Goal: Information Seeking & Learning: Learn about a topic

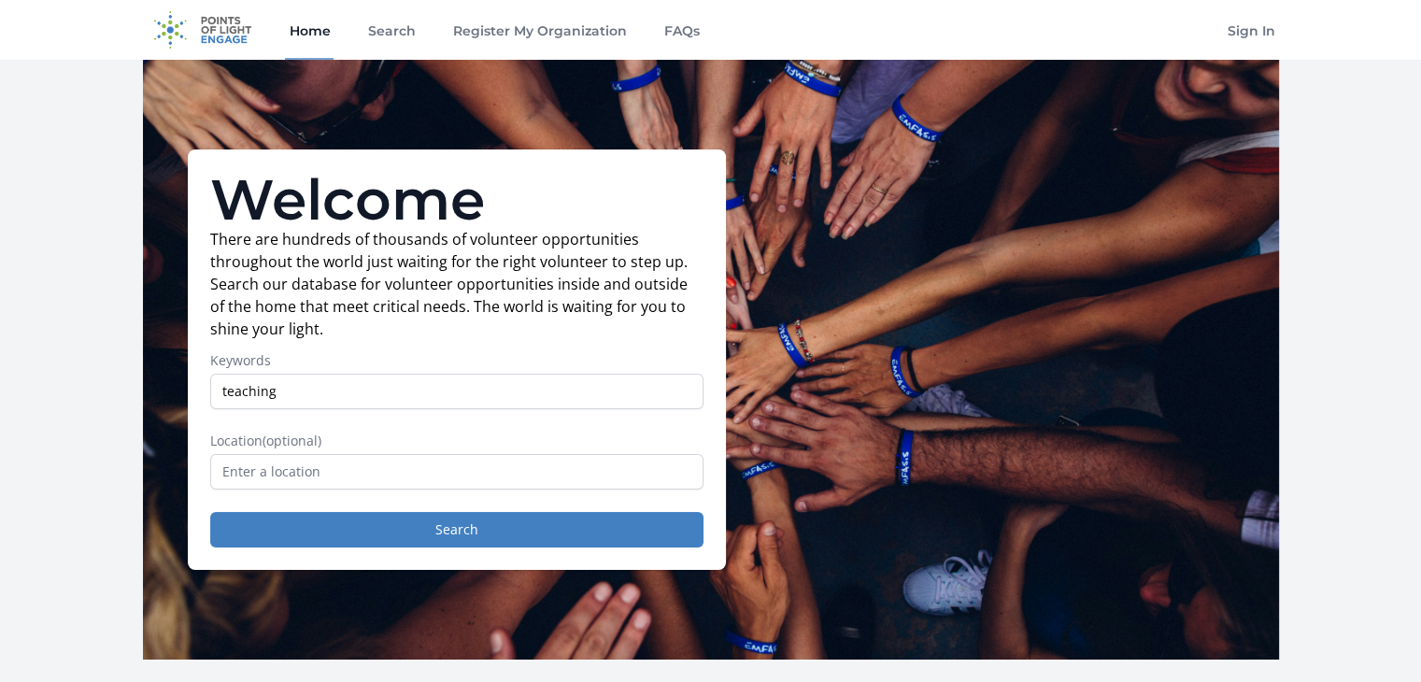
type input "teaching"
click at [210, 512] on button "Search" at bounding box center [456, 530] width 493 height 36
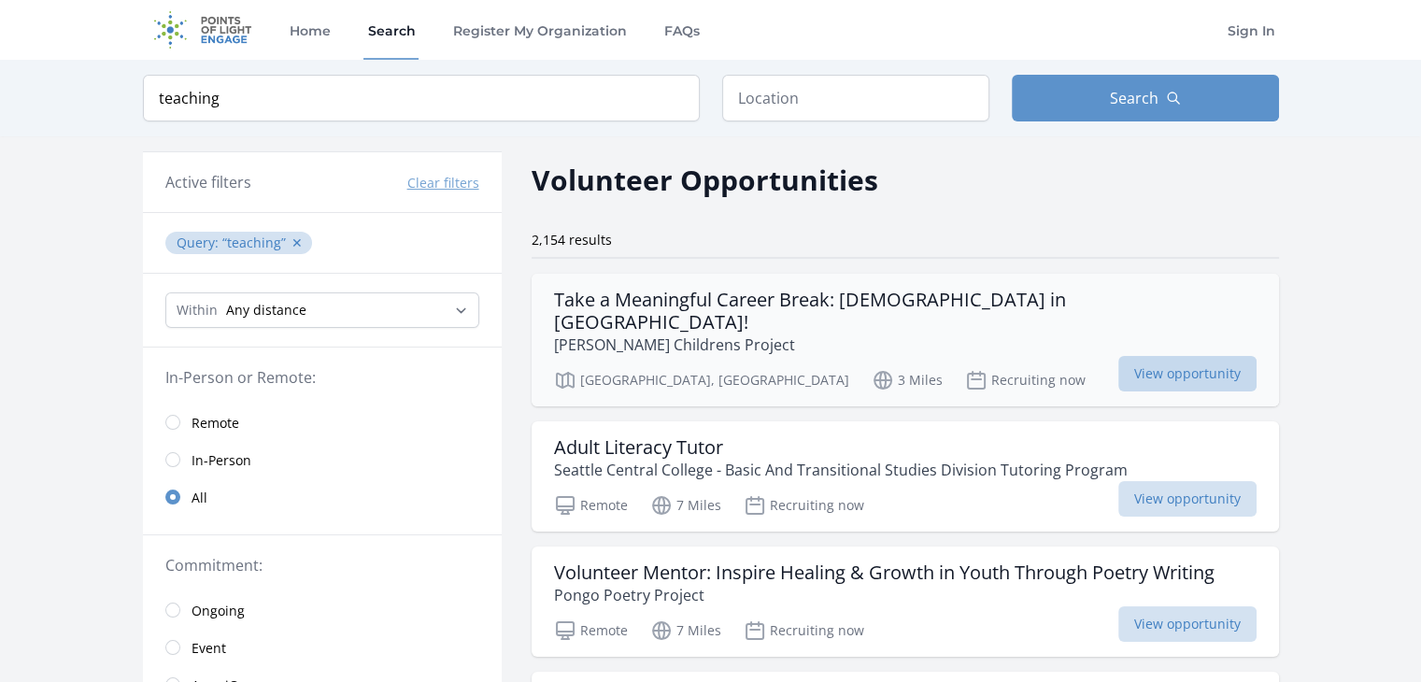
click at [1202, 356] on span "View opportunity" at bounding box center [1187, 374] width 138 height 36
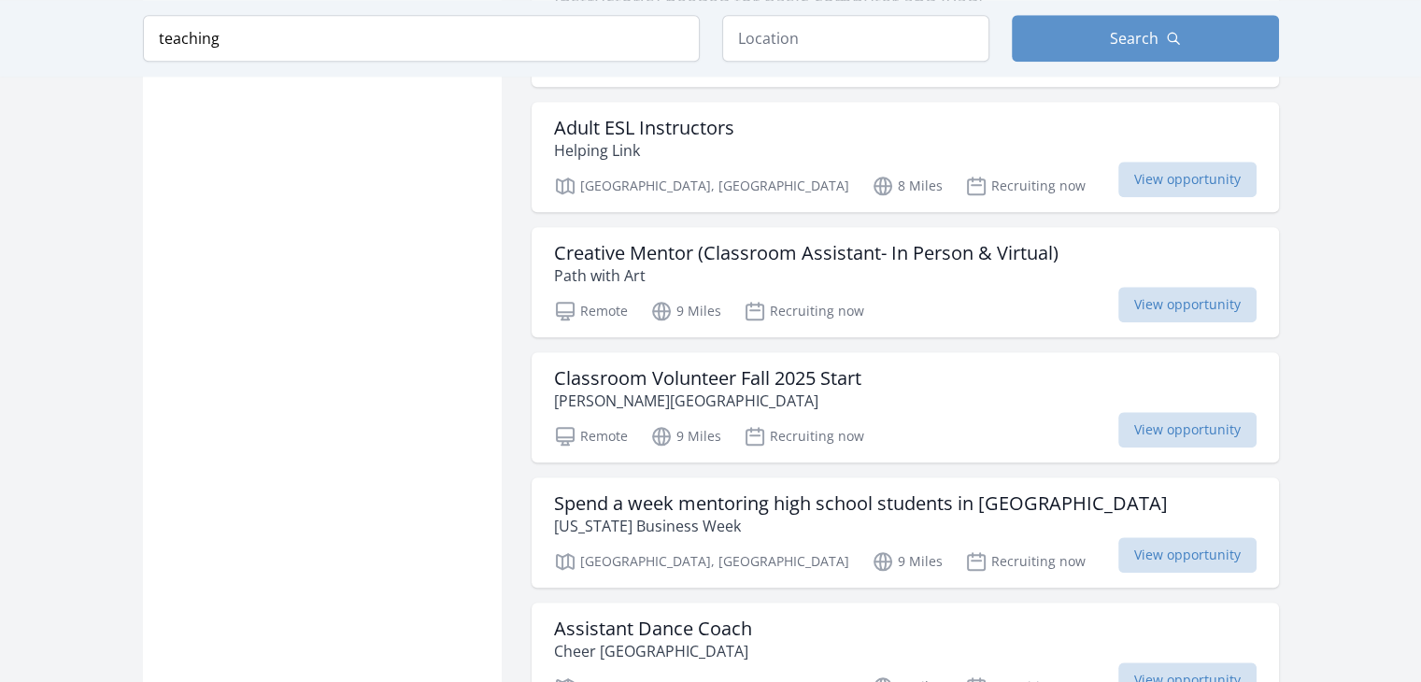
scroll to position [1984, 0]
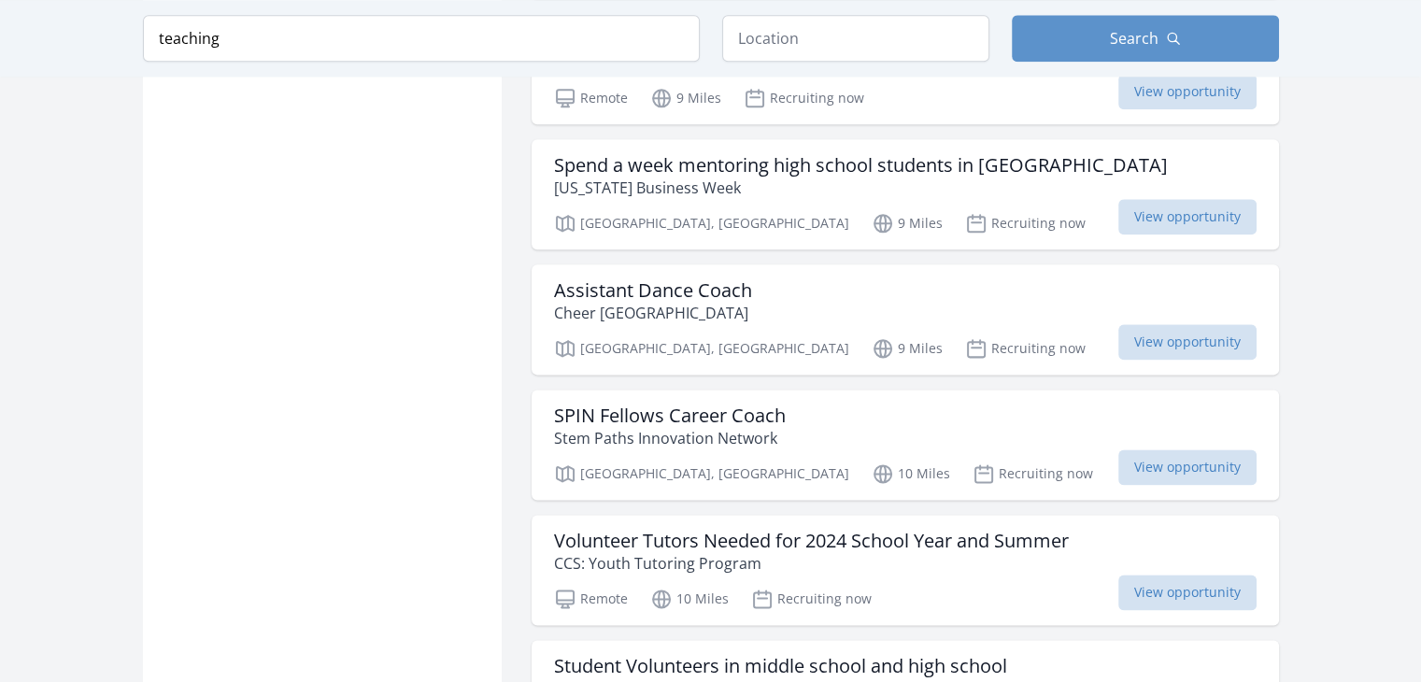
scroll to position [2304, 0]
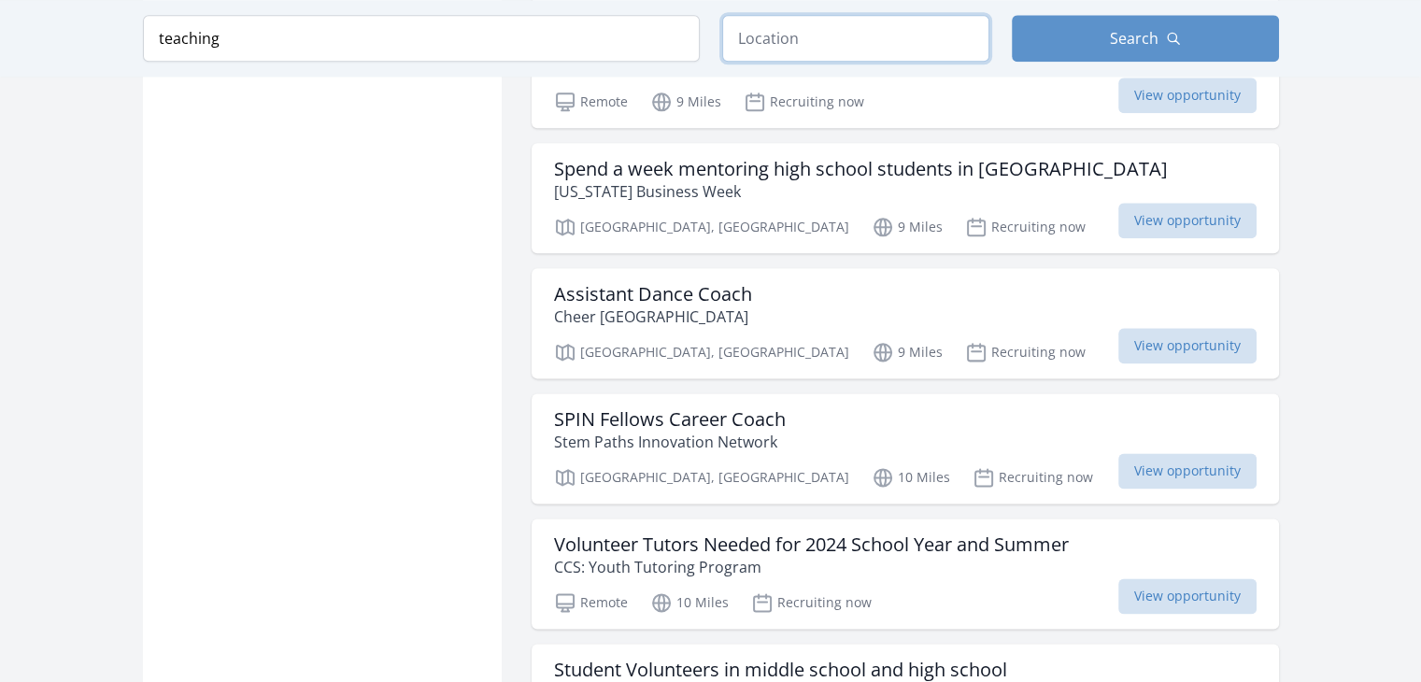
click at [841, 31] on input "text" at bounding box center [855, 38] width 267 height 47
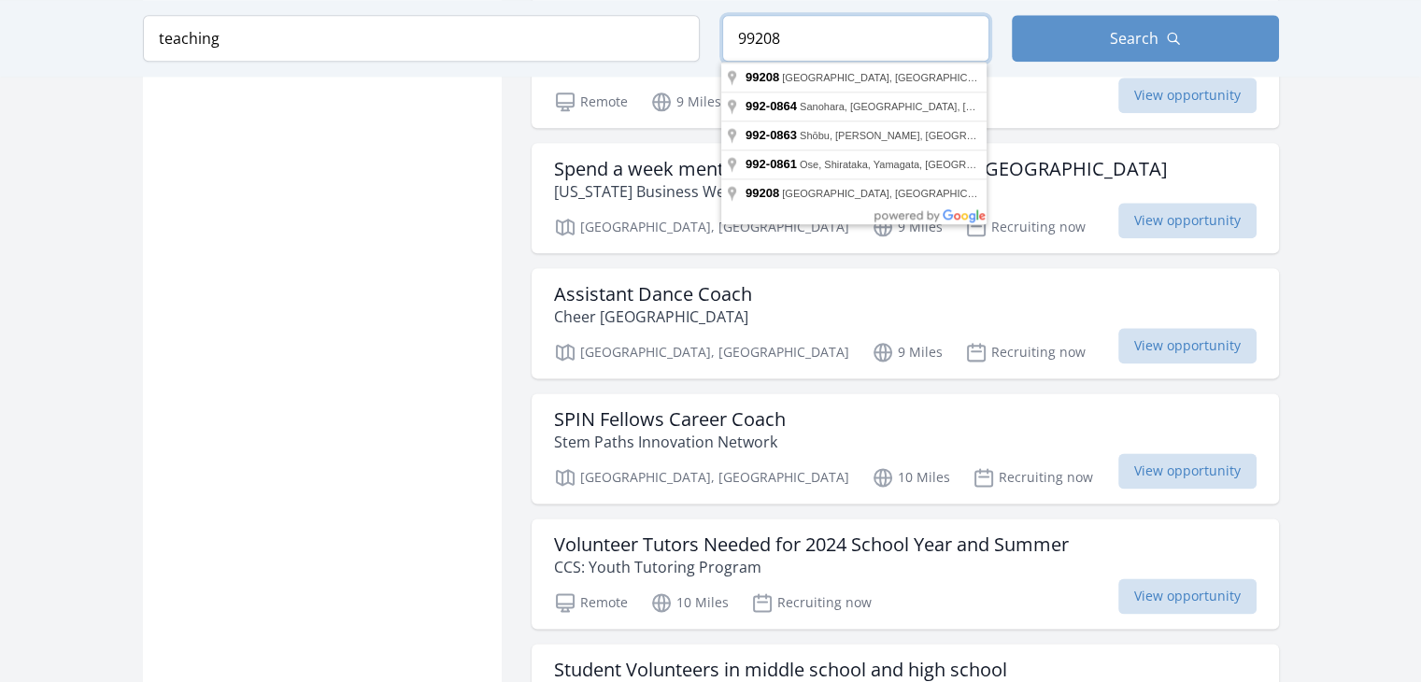
type input "99208"
click at [1200, 49] on button "Search" at bounding box center [1145, 38] width 267 height 47
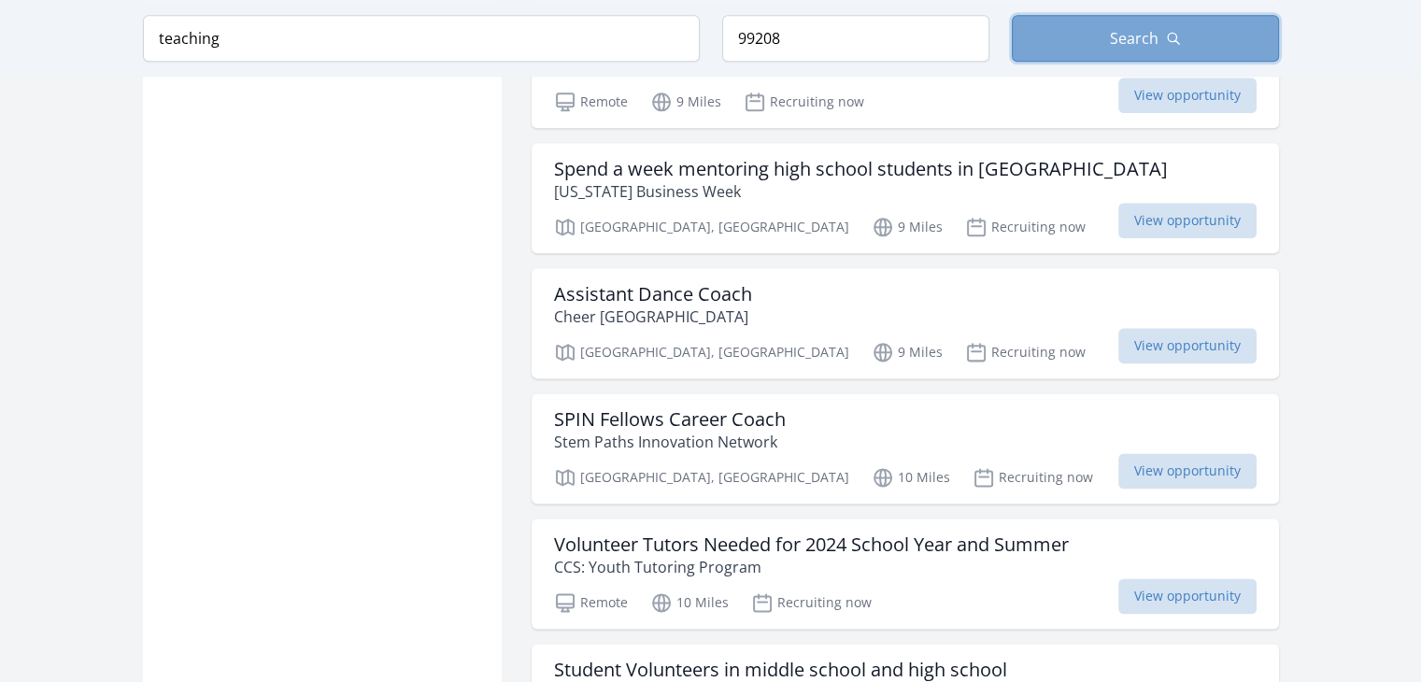
scroll to position [2261, 0]
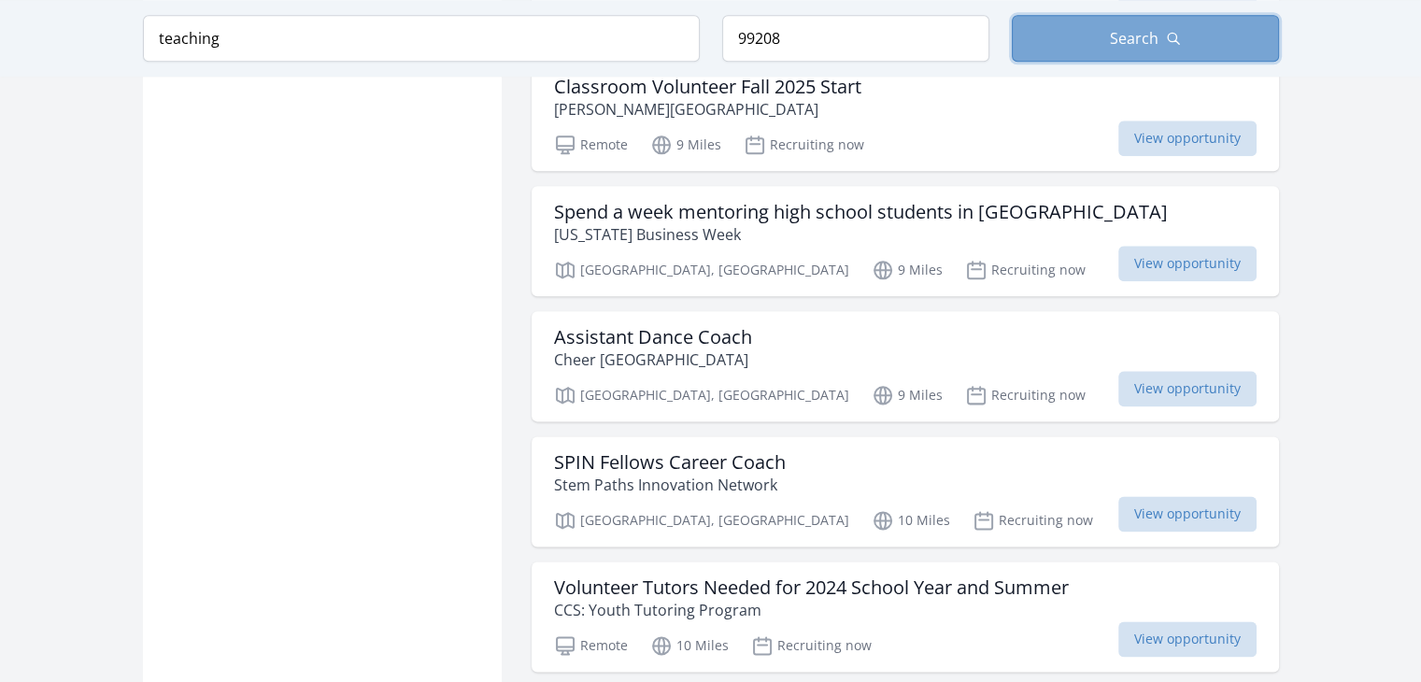
click at [1217, 30] on button "Search" at bounding box center [1145, 38] width 267 height 47
click at [1230, 12] on div "Keyword teaching Location 99208 Search" at bounding box center [711, 38] width 1196 height 77
click at [1214, 33] on button "Search" at bounding box center [1145, 38] width 267 height 47
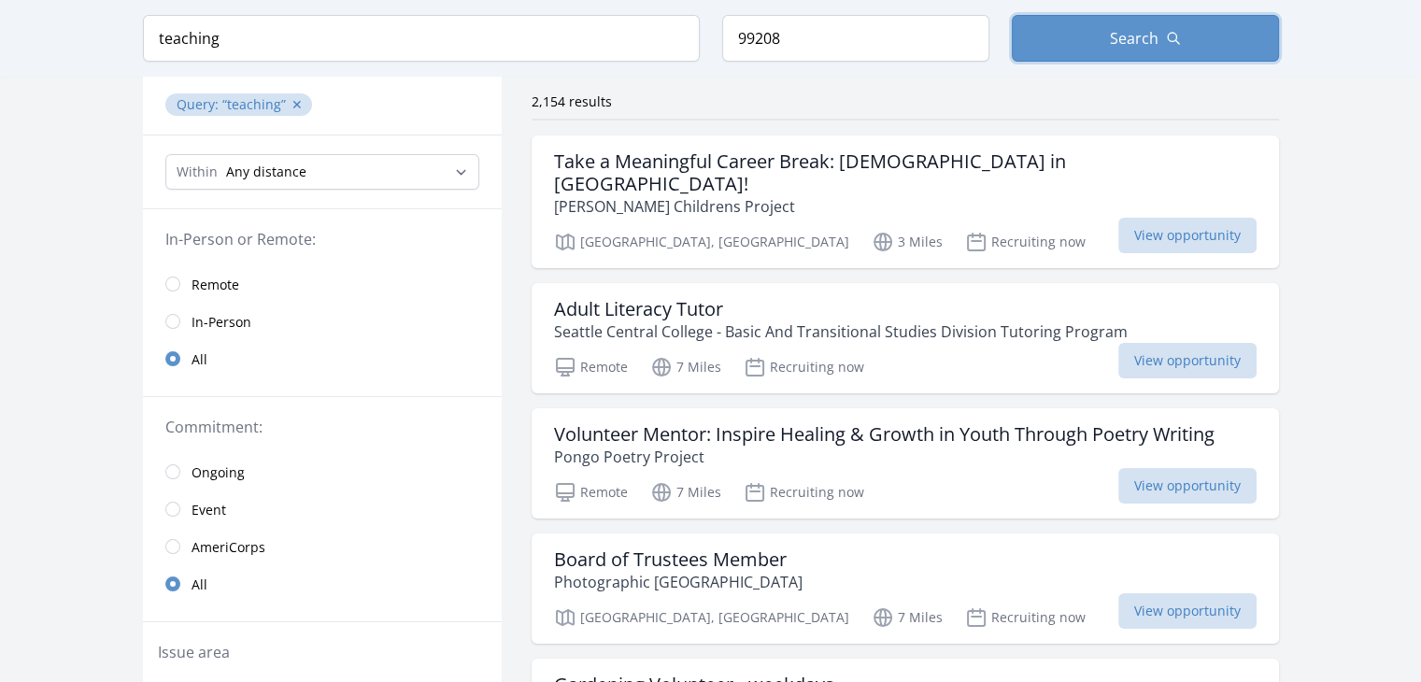
scroll to position [0, 0]
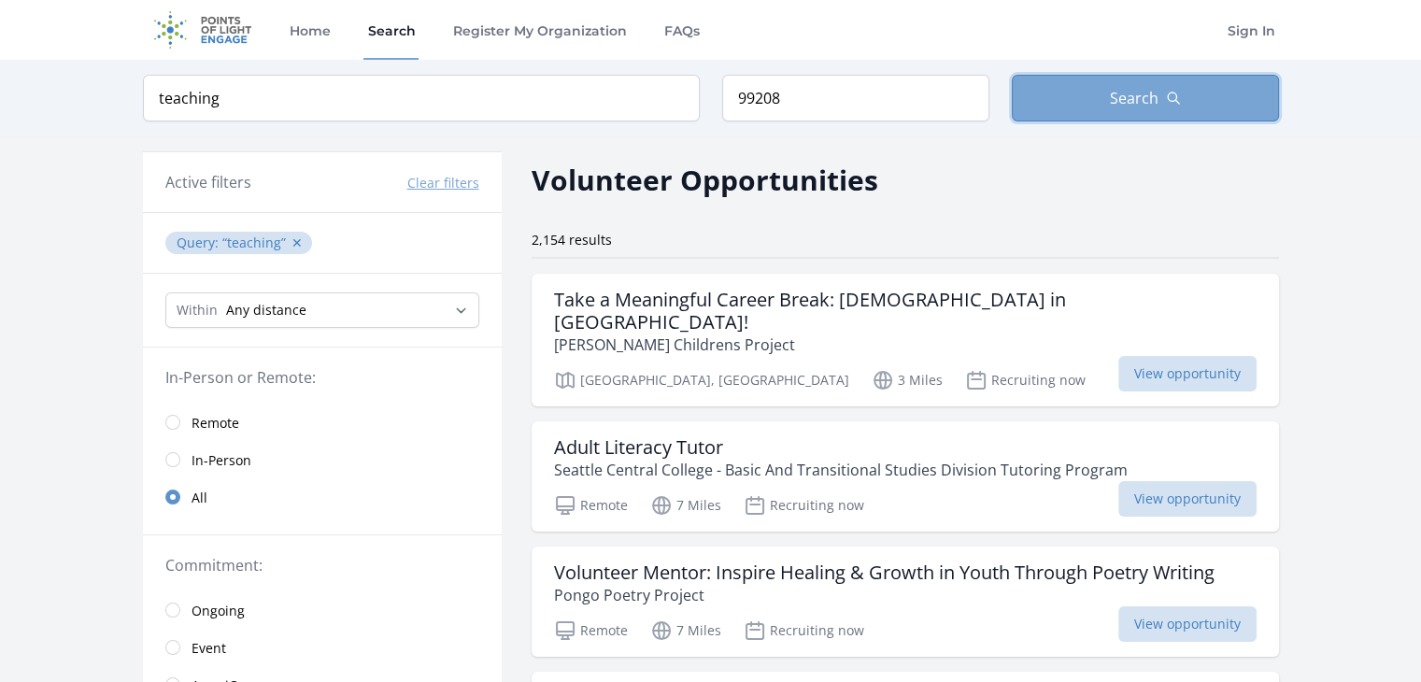
click at [1118, 84] on button "Search" at bounding box center [1145, 98] width 267 height 47
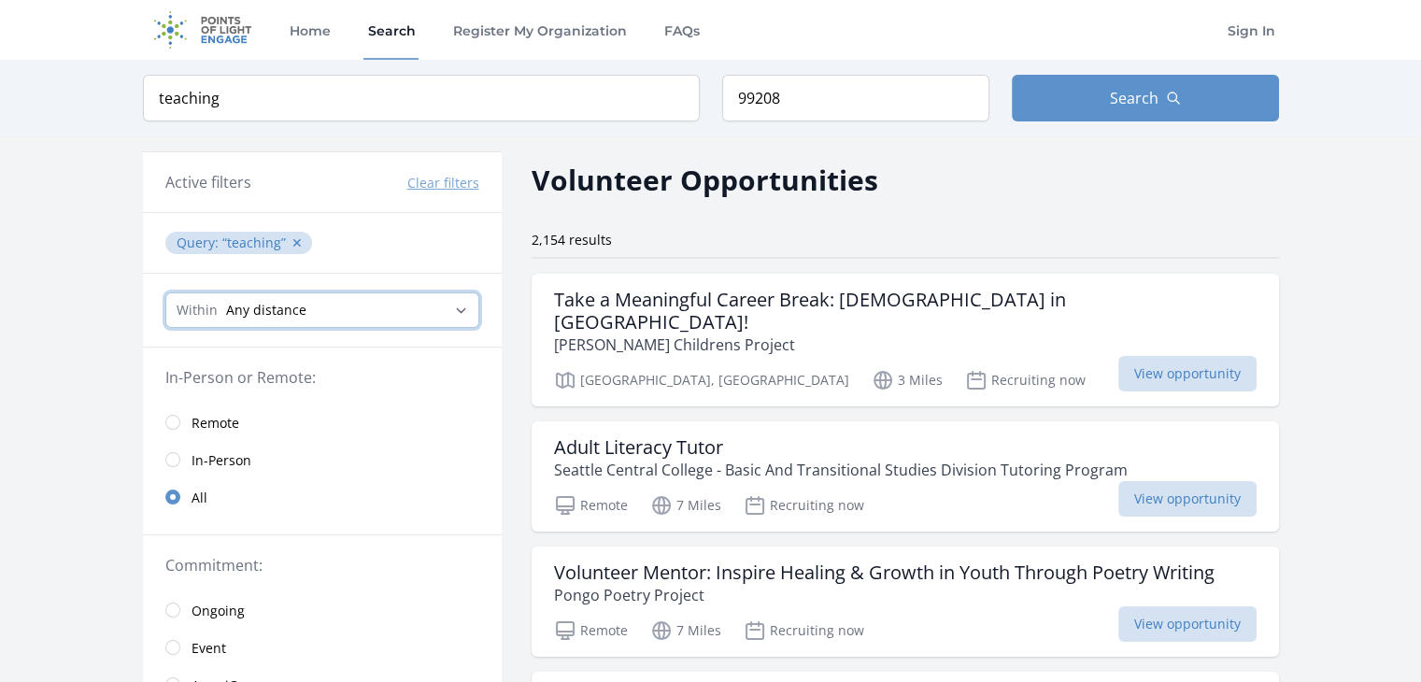
click at [278, 322] on select "Any distance , 5 Miles , 20 Miles , 50 Miles , 100 Miles" at bounding box center [322, 310] width 314 height 36
select select "8046"
click at [165, 292] on select "Any distance , 5 Miles , 20 Miles , 50 Miles , 100 Miles" at bounding box center [322, 310] width 314 height 36
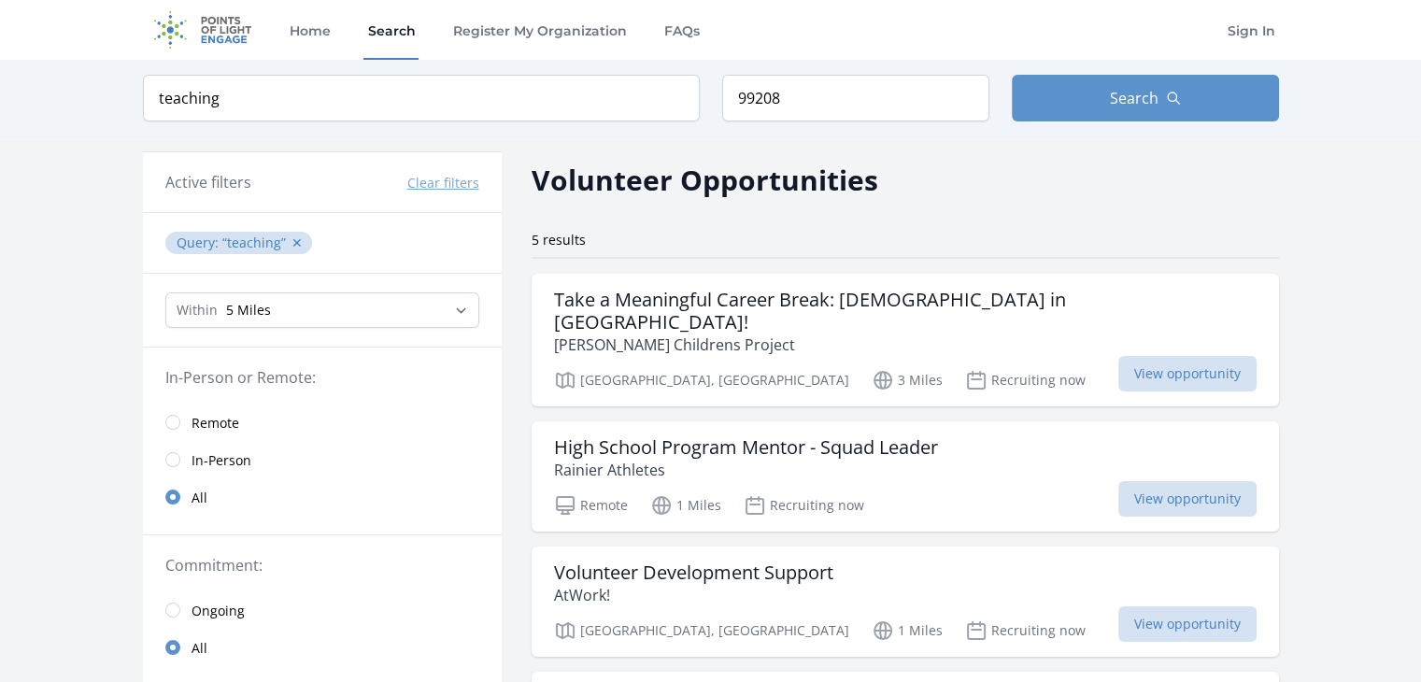
click at [392, 34] on link "Search" at bounding box center [390, 30] width 55 height 60
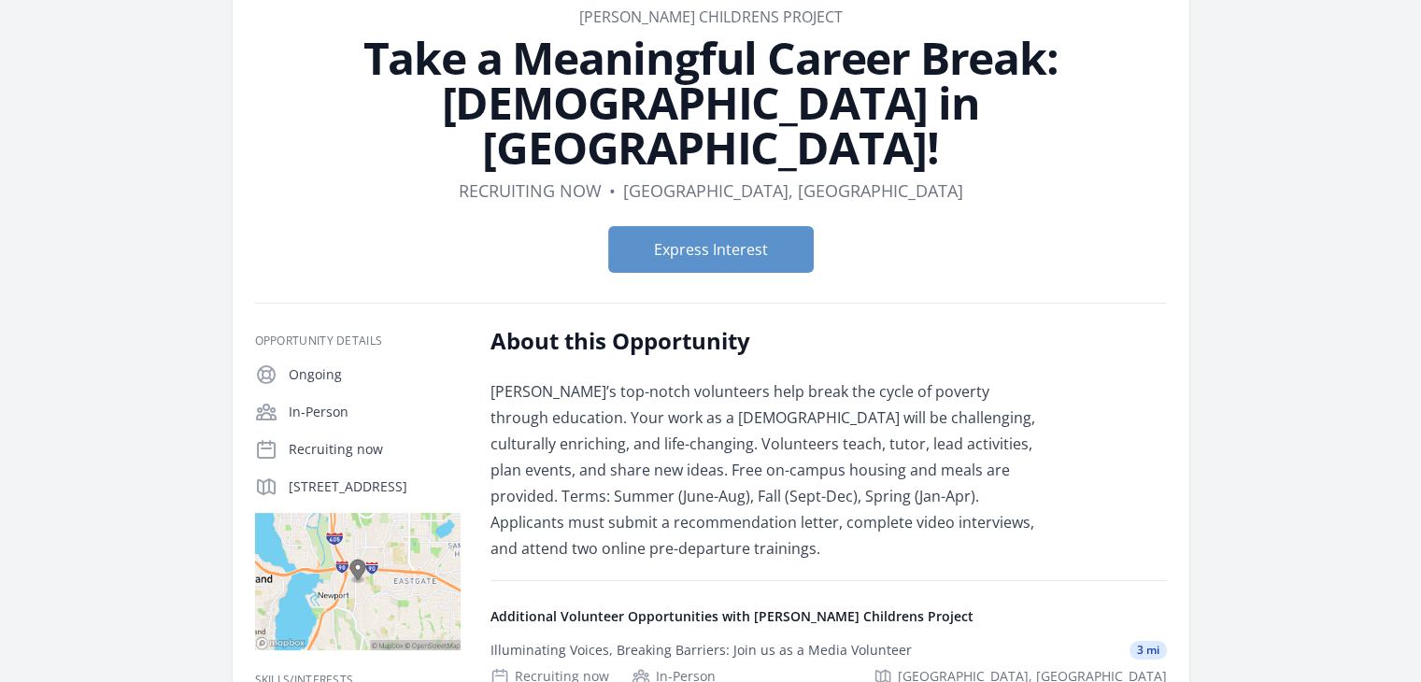
scroll to position [112, 0]
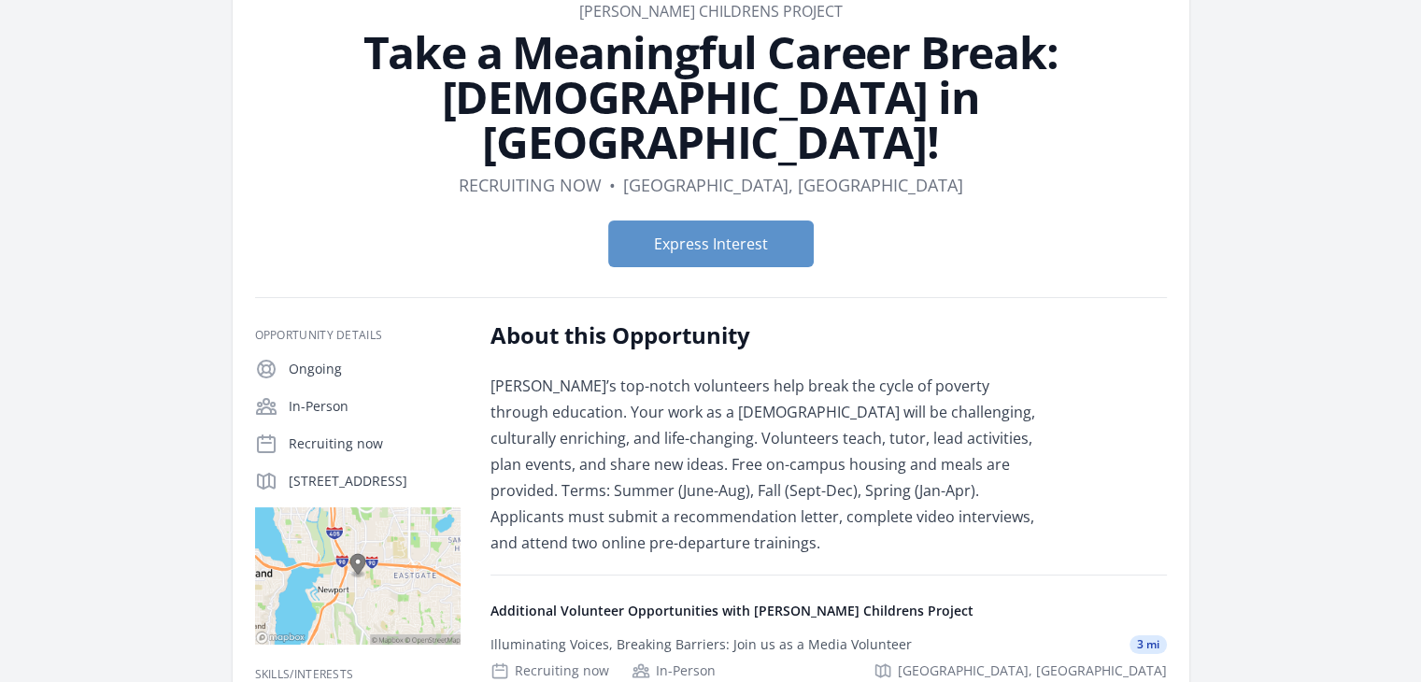
click at [1288, 523] on div "Organization Shanti Bhavan Childrens Project Take a Meaningful Career Break: Vo…" at bounding box center [711, 483] width 1196 height 1071
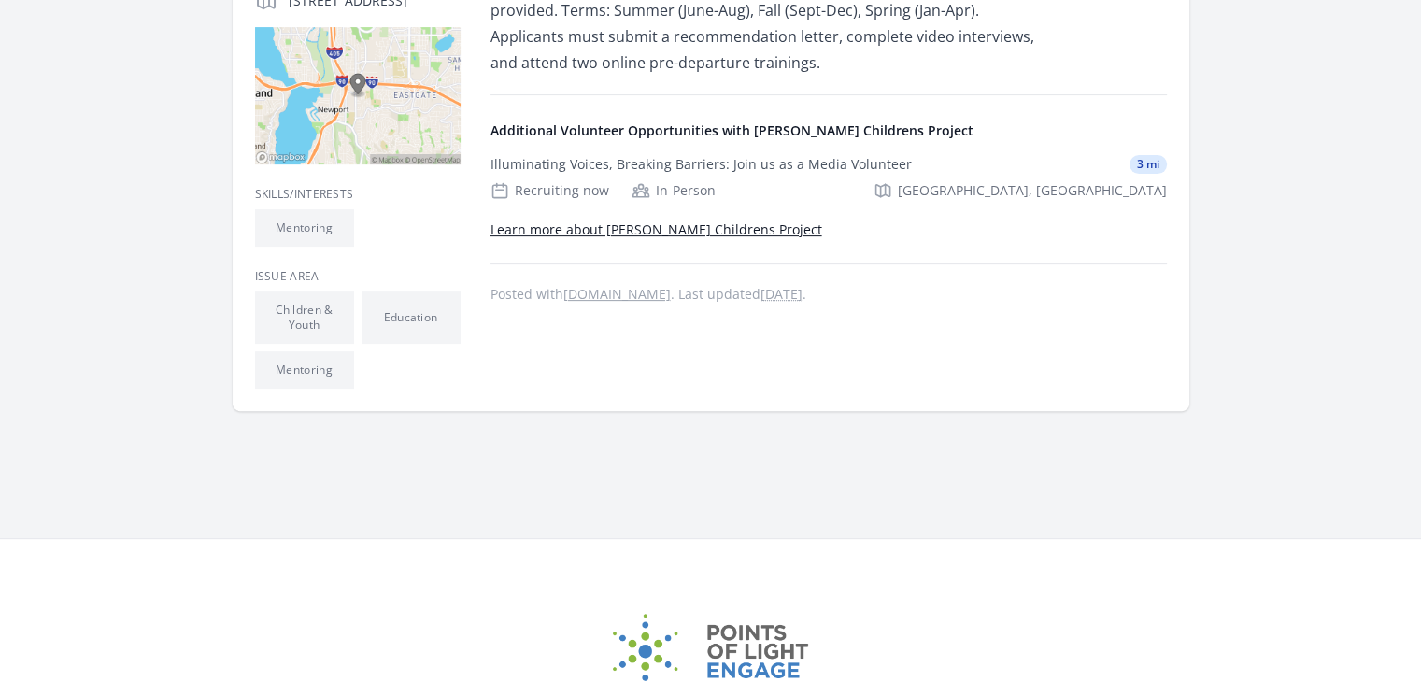
scroll to position [593, 0]
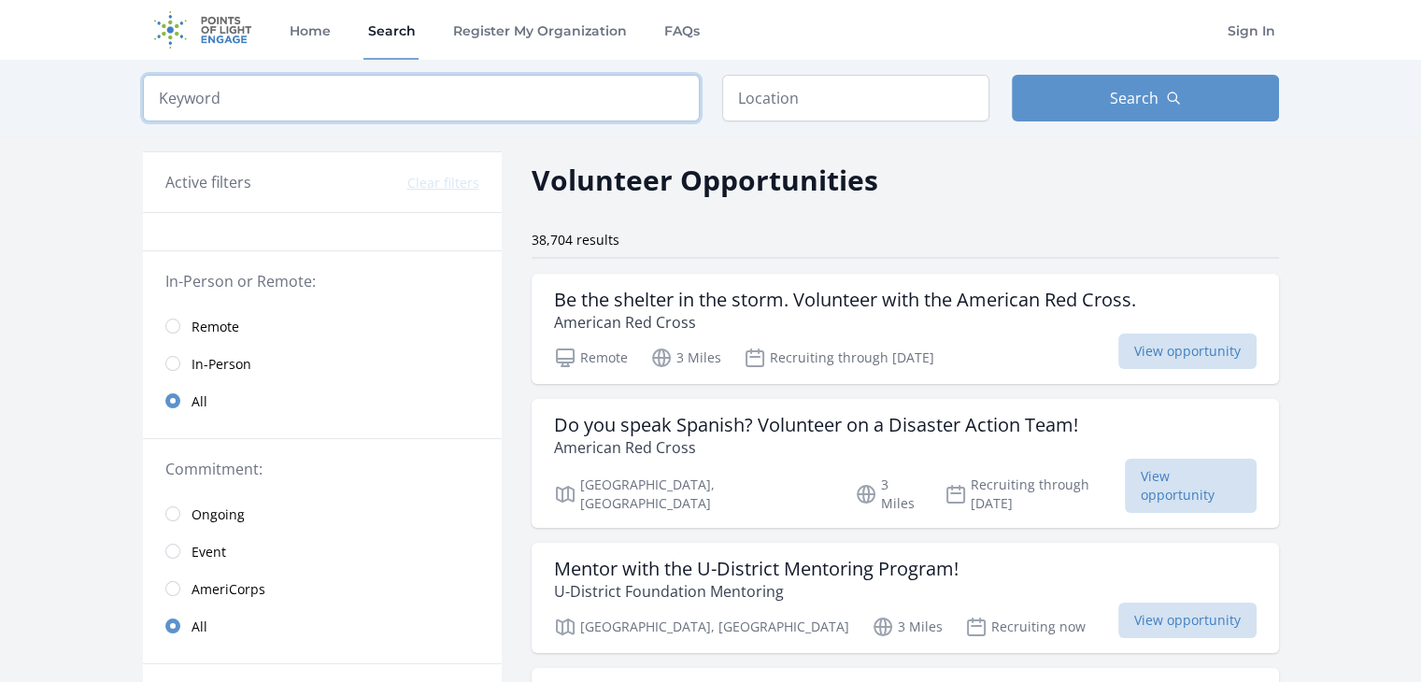
click at [480, 95] on input "search" at bounding box center [421, 98] width 557 height 47
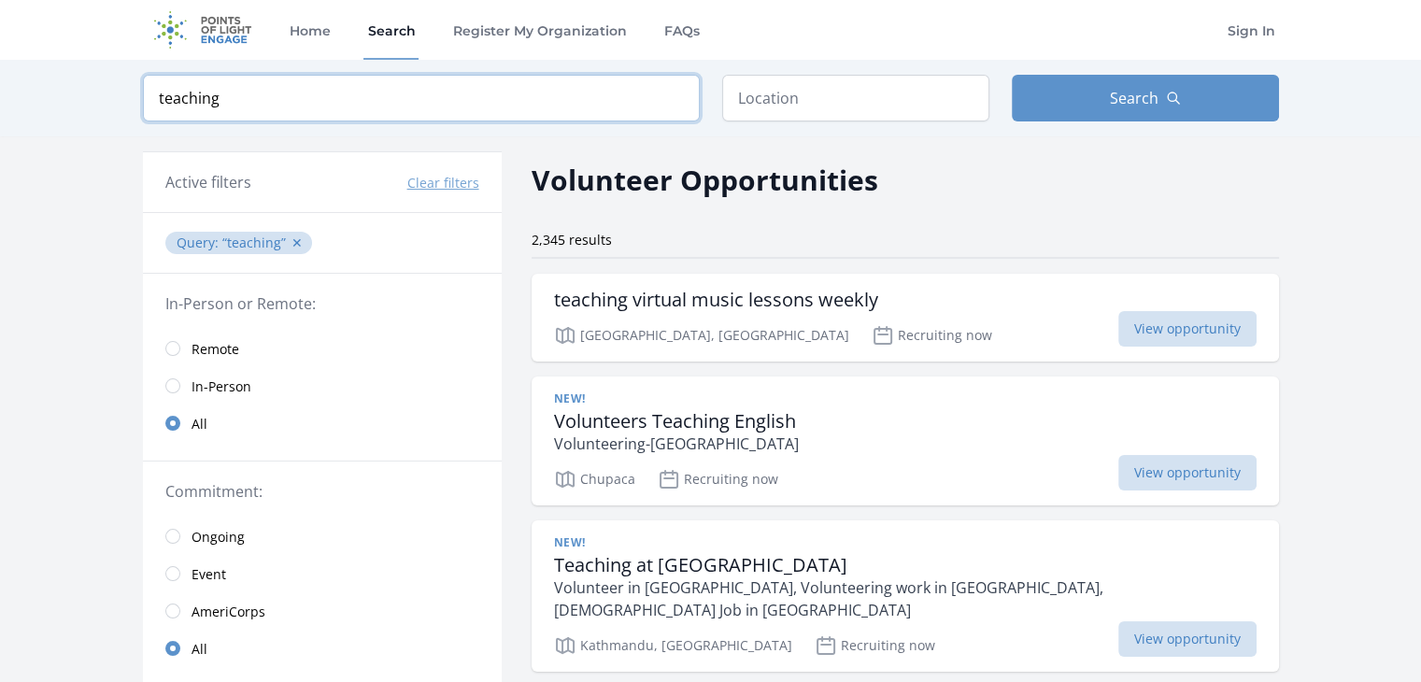
type input "teaching"
click at [766, 91] on input "text" at bounding box center [855, 98] width 267 height 47
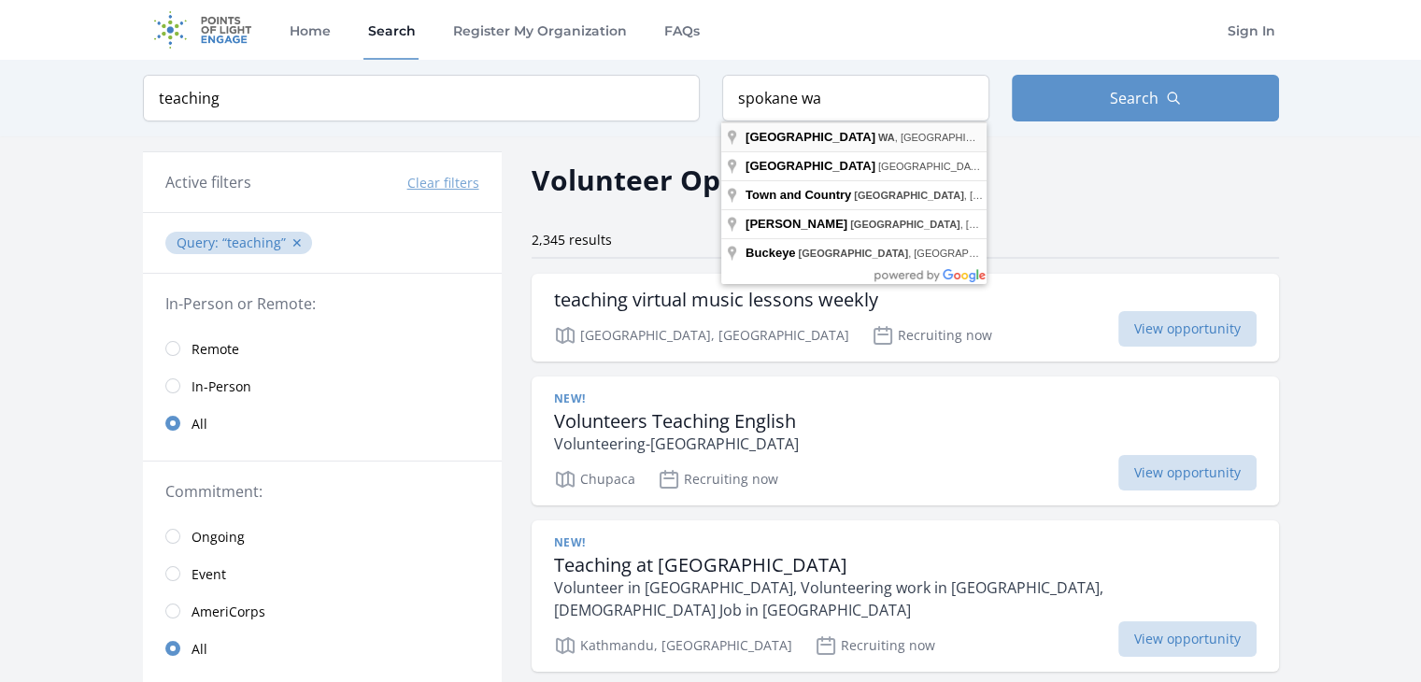
type input "[GEOGRAPHIC_DATA], [GEOGRAPHIC_DATA], [GEOGRAPHIC_DATA]"
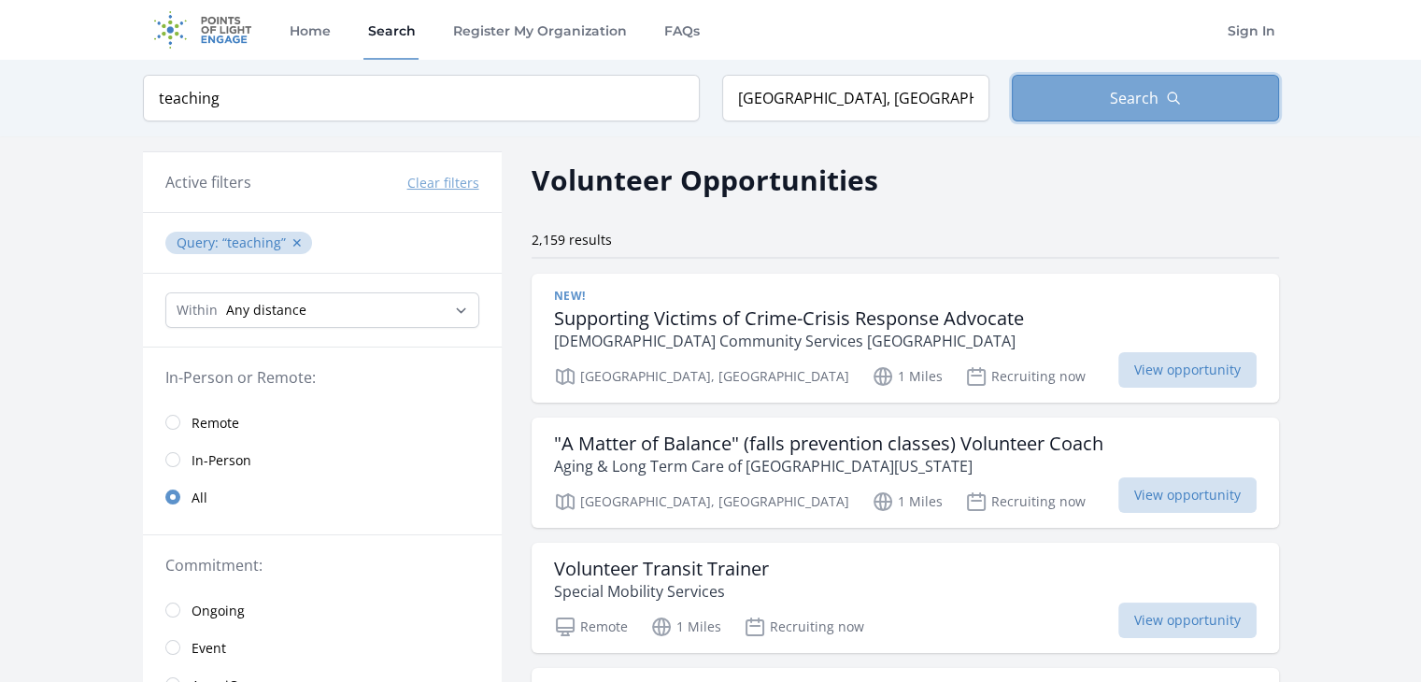
click at [1069, 101] on button "Search" at bounding box center [1145, 98] width 267 height 47
